Goal: Task Accomplishment & Management: Use online tool/utility

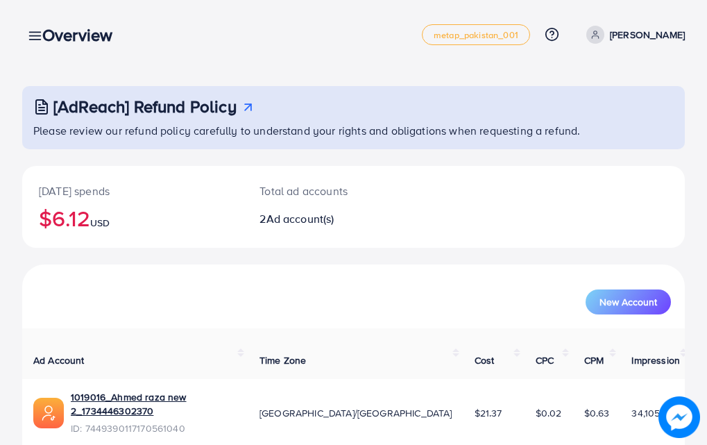
click at [32, 33] on div "Overview" at bounding box center [82, 35] width 103 height 20
click at [38, 37] on div "Overview" at bounding box center [82, 35] width 103 height 20
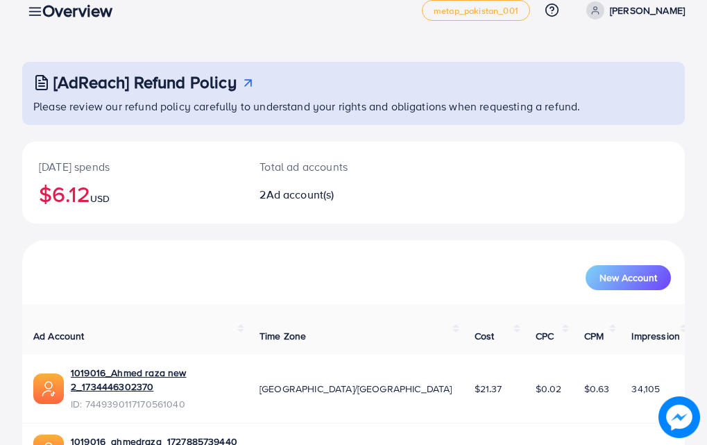
scroll to position [6, 0]
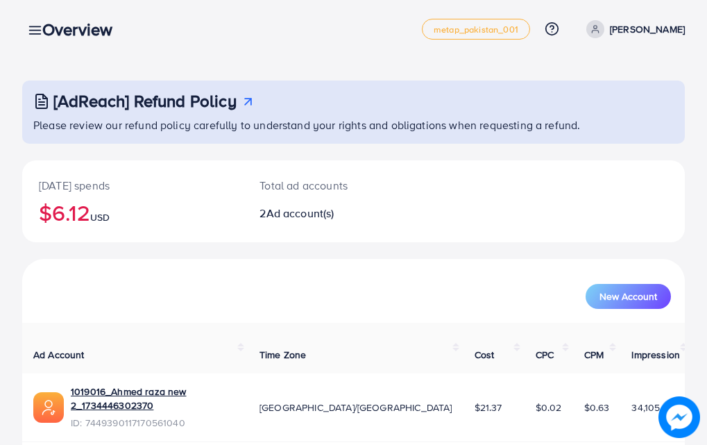
click at [26, 38] on div "Overview metap_pakistan_001 Help Center Contact Support Plans and Pricing Term …" at bounding box center [353, 29] width 663 height 39
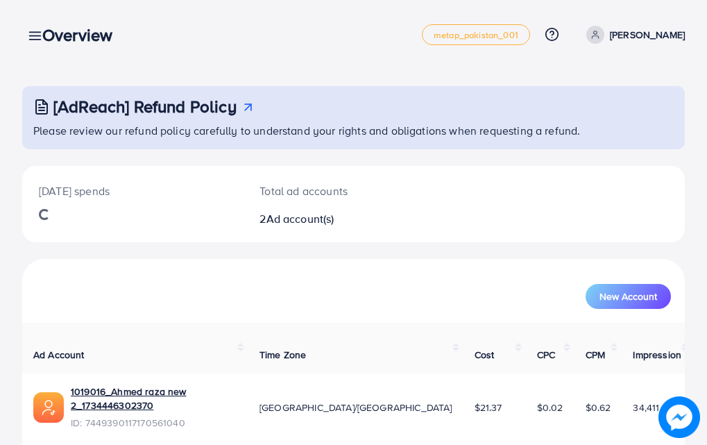
click at [33, 37] on div "Overview" at bounding box center [82, 35] width 103 height 20
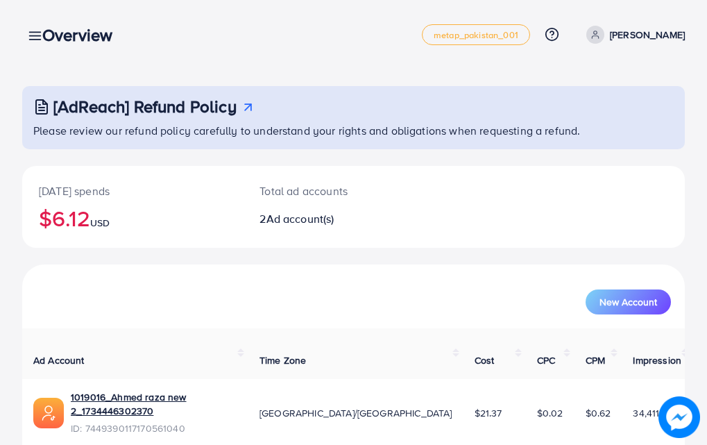
click at [31, 37] on icon at bounding box center [35, 35] width 15 height 15
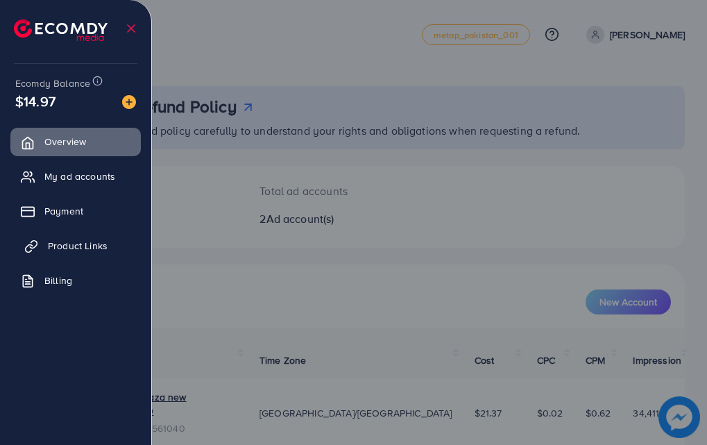
click at [74, 246] on span "Product Links" at bounding box center [78, 246] width 60 height 14
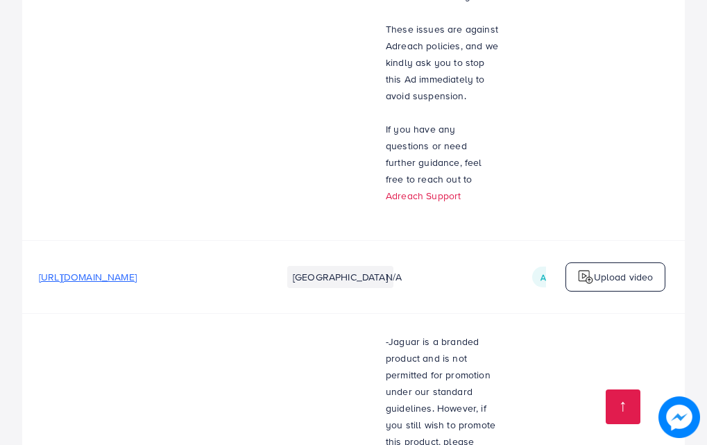
scroll to position [6784, 0]
